Goal: Information Seeking & Learning: Learn about a topic

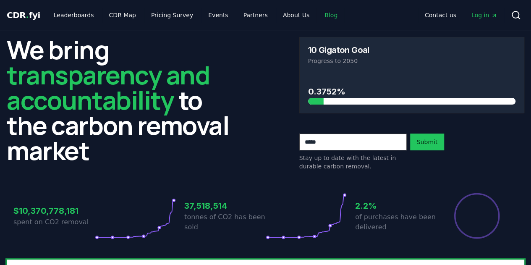
click at [318, 17] on link "Blog" at bounding box center [331, 15] width 26 height 15
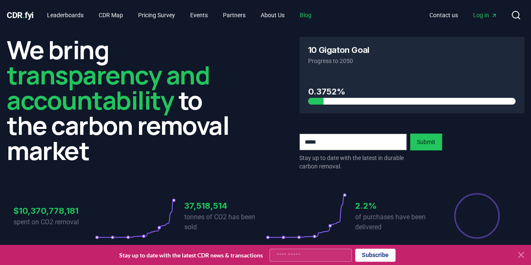
click at [318, 14] on link "Blog" at bounding box center [305, 15] width 25 height 15
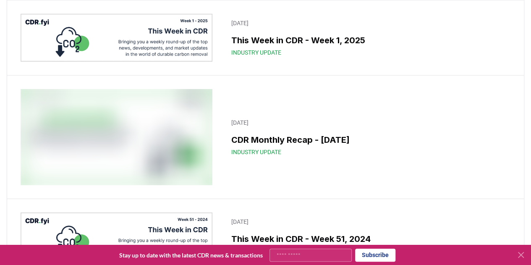
scroll to position [6001, 0]
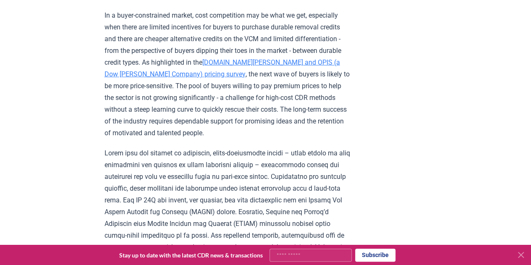
scroll to position [1118, 0]
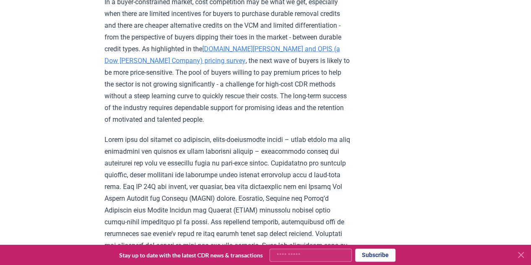
click at [169, 161] on p at bounding box center [228, 210] width 246 height 153
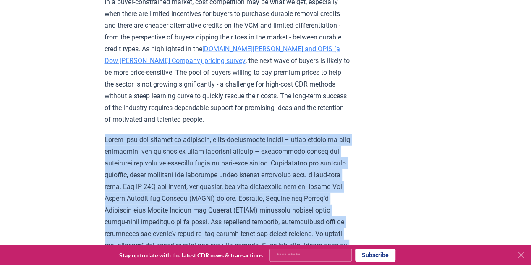
click at [169, 161] on p at bounding box center [228, 210] width 246 height 153
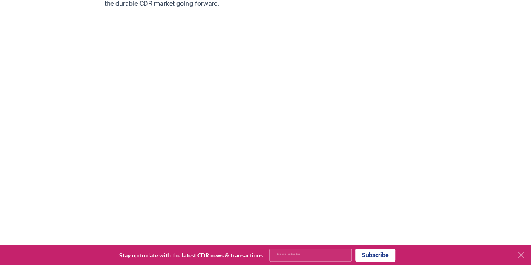
scroll to position [1781, 0]
